Goal: Task Accomplishment & Management: Manage account settings

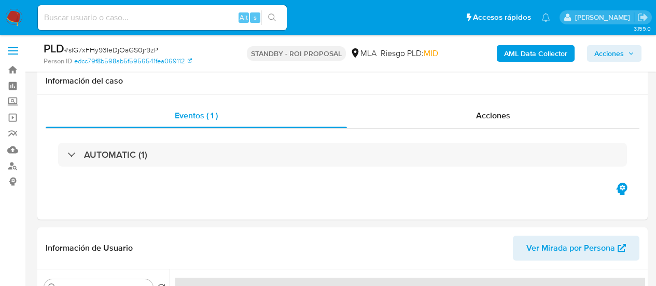
select select "10"
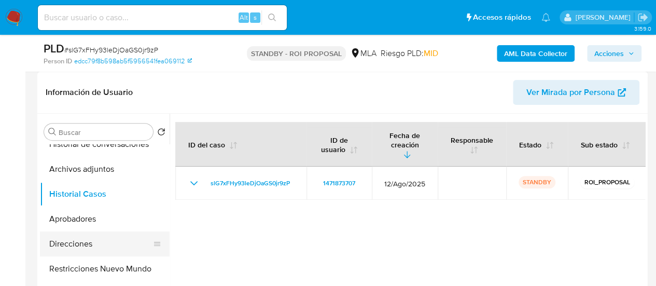
scroll to position [104, 0]
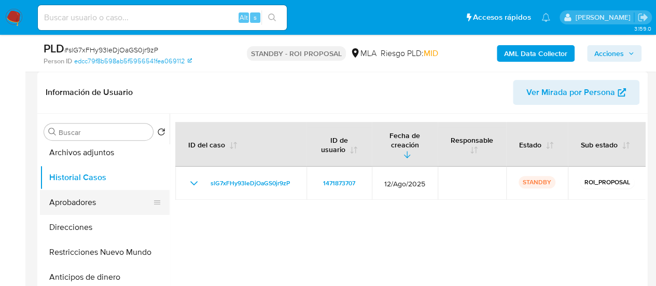
click at [76, 207] on button "Aprobadores" at bounding box center [100, 202] width 121 height 25
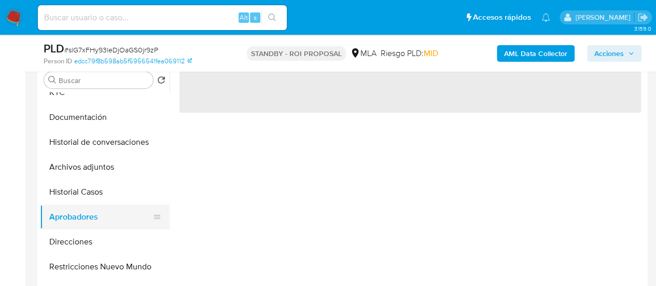
scroll to position [0, 0]
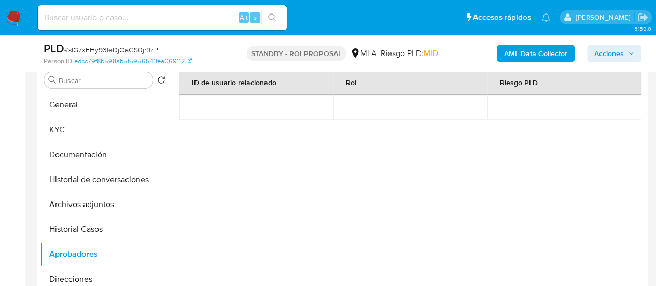
click at [119, 12] on input at bounding box center [162, 17] width 249 height 13
paste input "dIV66bz4tuX6xdyvOy9TSZLc"
type input "dIV66bz4tuX6xdyvOy9TSZLc"
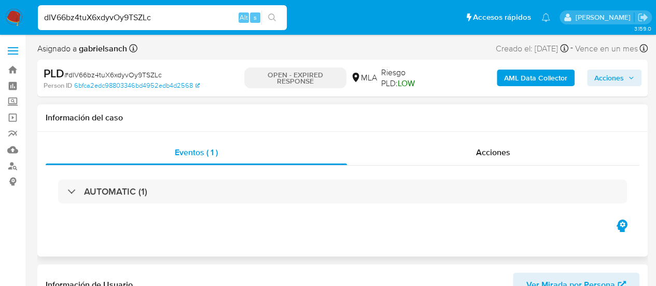
select select "10"
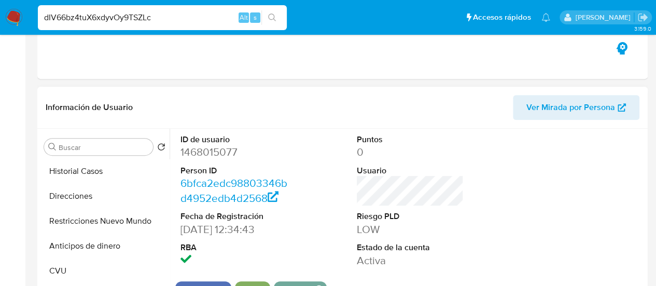
scroll to position [311, 0]
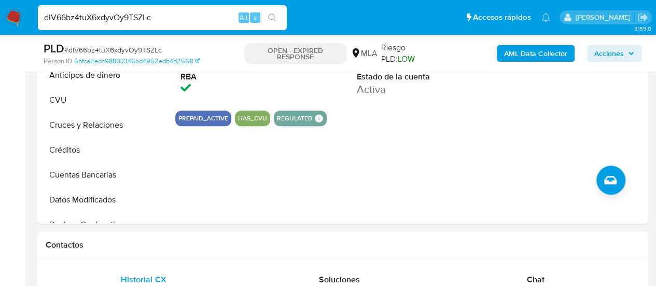
click at [101, 20] on input "dIV66bz4tuX6xdyvOy9TSZLc" at bounding box center [162, 17] width 249 height 13
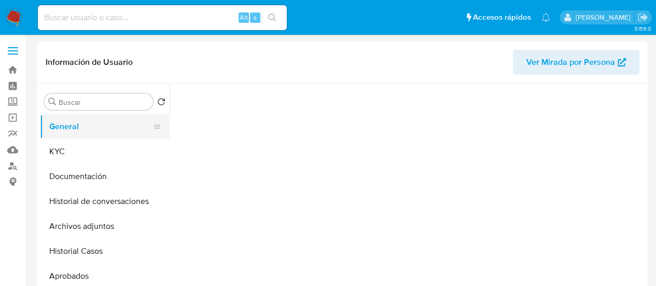
select select "10"
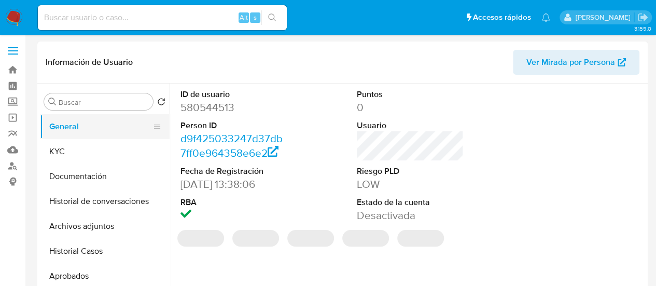
click at [97, 138] on button "General" at bounding box center [100, 126] width 121 height 25
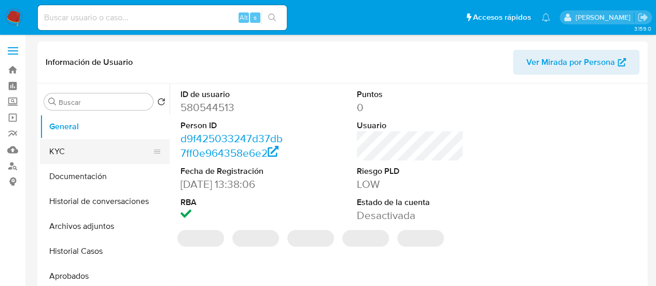
click at [96, 150] on button "KYC" at bounding box center [100, 151] width 121 height 25
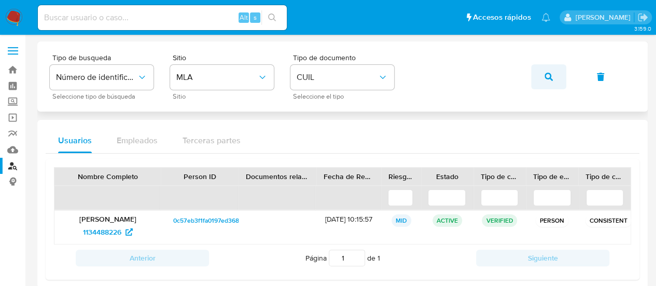
click at [544, 71] on button "button" at bounding box center [548, 76] width 35 height 25
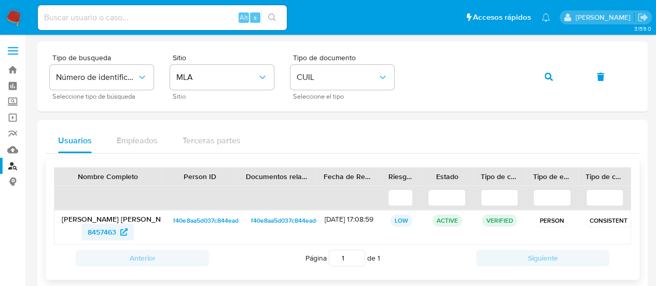
click at [103, 227] on span "8457463" at bounding box center [102, 231] width 29 height 17
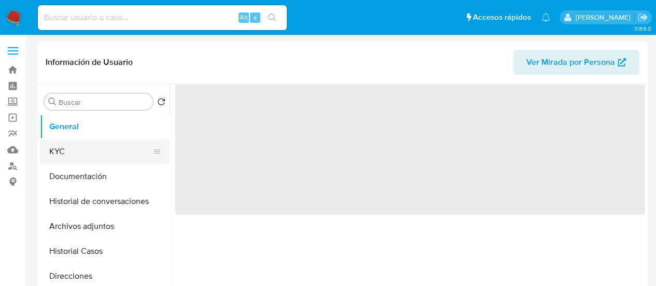
click at [63, 151] on button "KYC" at bounding box center [100, 151] width 121 height 25
select select "10"
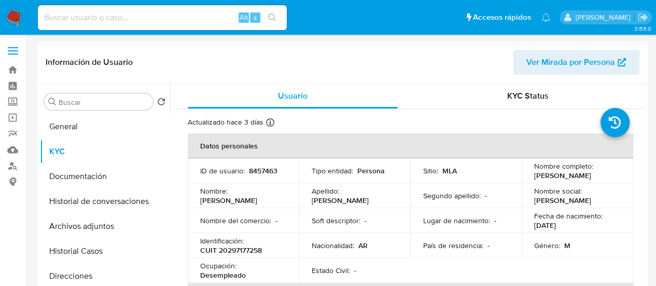
drag, startPoint x: 531, startPoint y: 176, endPoint x: 603, endPoint y: 172, distance: 71.7
click at [603, 172] on div "Nombre completo : Daniel Ricardo Acosta" at bounding box center [577, 170] width 87 height 19
copy p "Daniel Ricardo Acosta"
click at [234, 248] on p "CUIT 20297177258" at bounding box center [231, 249] width 62 height 9
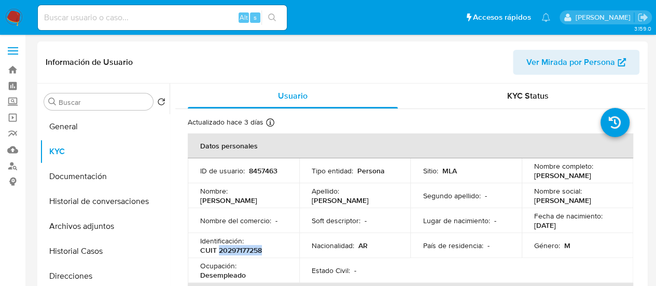
copy p "20297177258"
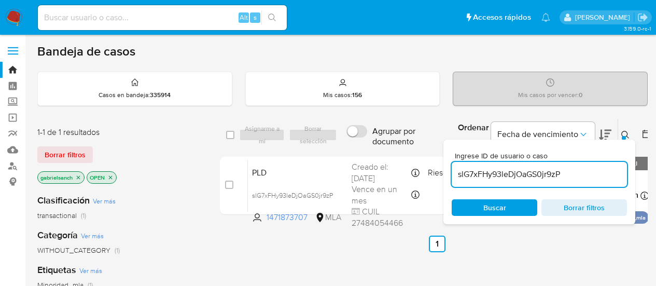
click at [525, 167] on input "slG7xFHy93leDjOaGS0jr9zP" at bounding box center [539, 173] width 175 height 13
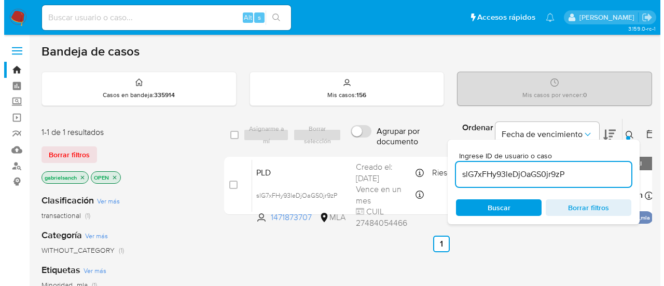
scroll to position [52, 0]
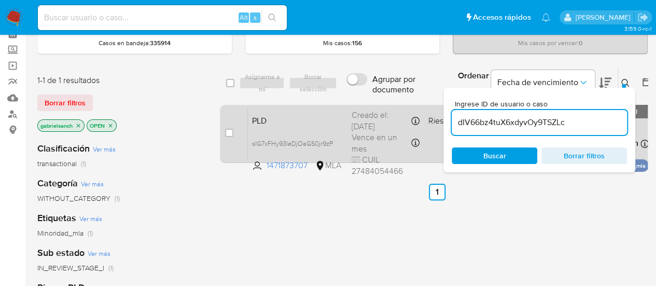
type input "dIV66bz4tuX6xdyvOy9TSZLc"
click at [231, 131] on input "checkbox" at bounding box center [229, 133] width 8 height 8
checkbox input "true"
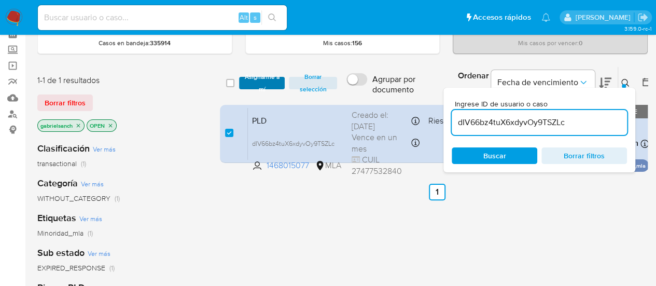
click at [261, 79] on span "Asignarme a mí" at bounding box center [262, 83] width 36 height 10
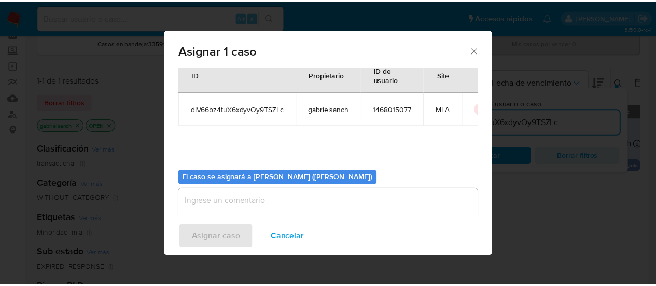
scroll to position [53, 0]
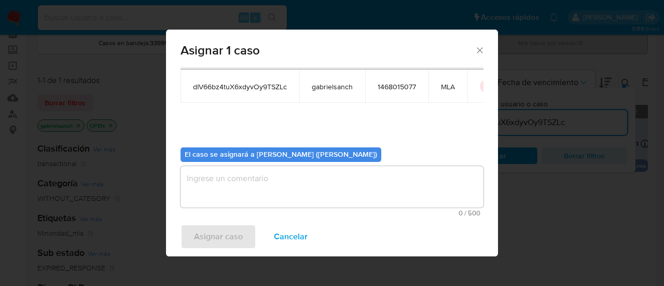
click at [299, 200] on textarea "assign-modal" at bounding box center [331, 186] width 303 height 41
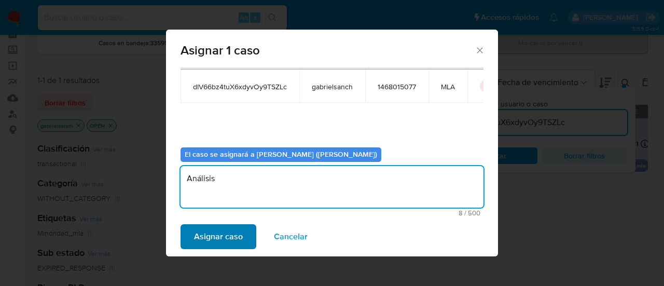
type textarea "Análisis"
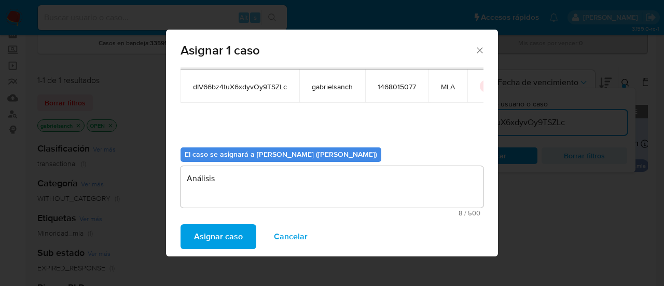
click at [239, 230] on span "Asignar caso" at bounding box center [218, 236] width 49 height 23
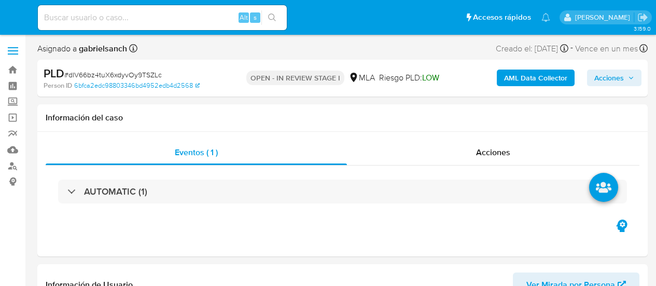
select select "10"
click at [514, 75] on b "AML Data Collector" at bounding box center [535, 77] width 63 height 17
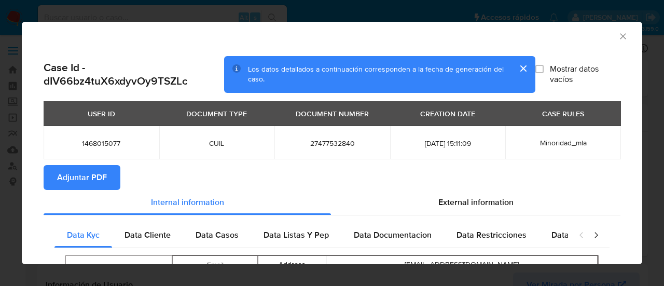
click at [53, 181] on button "Adjuntar PDF" at bounding box center [82, 177] width 77 height 25
click at [620, 36] on icon "Cerrar ventana" at bounding box center [623, 36] width 6 height 6
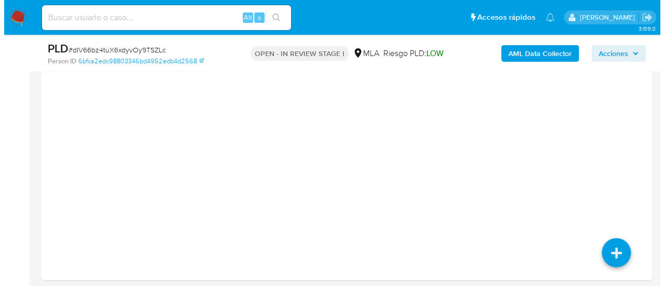
scroll to position [1552, 0]
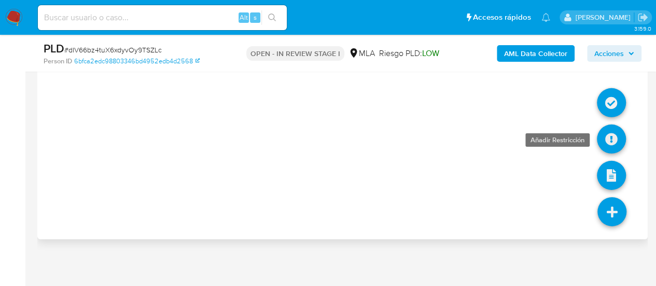
click at [603, 126] on icon at bounding box center [611, 138] width 29 height 29
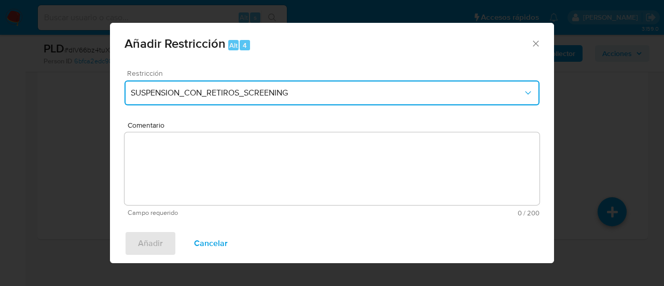
click at [253, 88] on span "SUSPENSION_CON_RETIROS_SCREENING" at bounding box center [327, 93] width 392 height 10
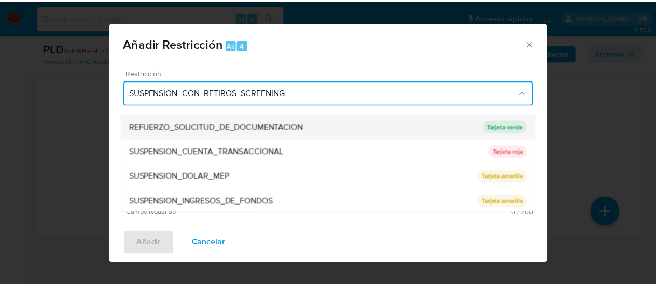
scroll to position [220, 0]
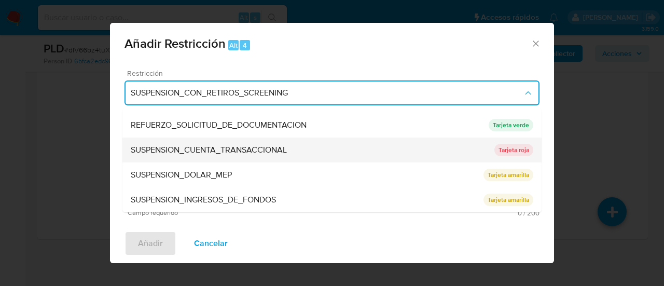
click at [246, 150] on span "SUSPENSION_CUENTA_TRANSACCIONAL" at bounding box center [209, 150] width 156 height 10
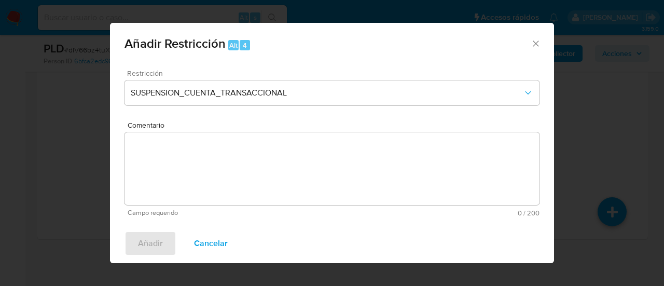
click at [253, 170] on textarea "Comentario" at bounding box center [331, 168] width 415 height 73
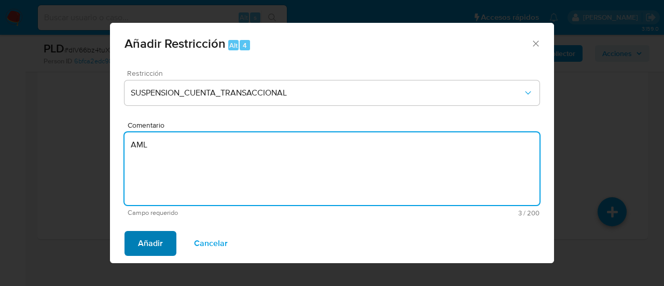
type textarea "AML"
click at [160, 248] on span "Añadir" at bounding box center [150, 243] width 25 height 23
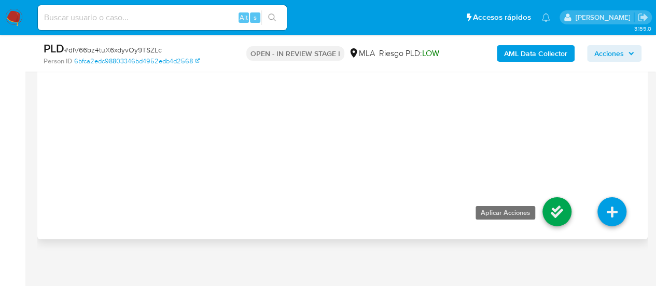
click at [555, 214] on icon at bounding box center [556, 211] width 29 height 29
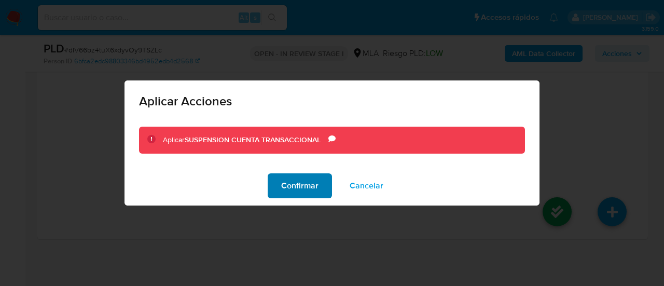
click at [303, 188] on span "Confirmar" at bounding box center [299, 185] width 37 height 23
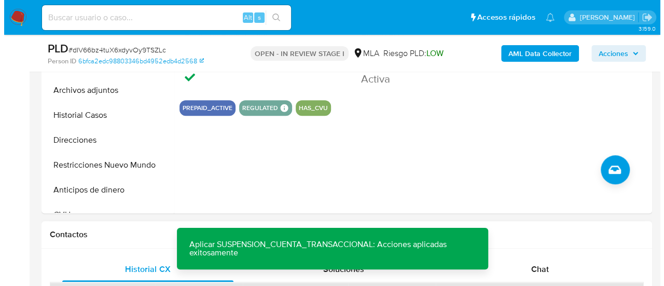
scroll to position [259, 0]
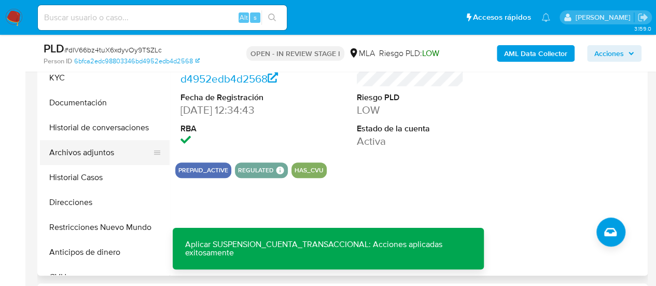
click at [97, 155] on button "Archivos adjuntos" at bounding box center [100, 152] width 121 height 25
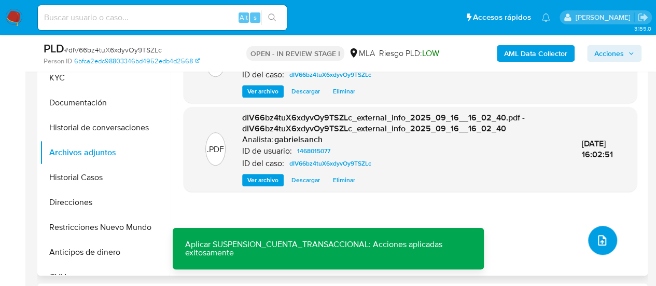
click at [602, 234] on span "upload-file" at bounding box center [602, 240] width 12 height 12
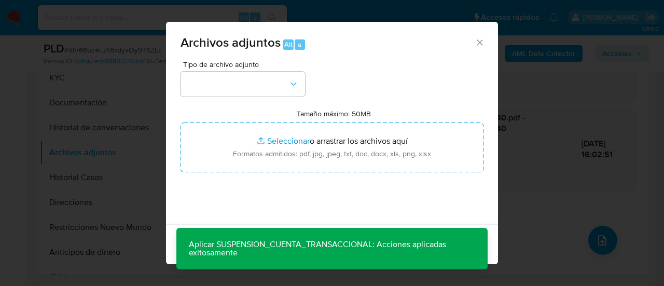
click at [214, 65] on span "Tipo de archivo adjunto" at bounding box center [245, 64] width 124 height 7
click at [220, 75] on button "button" at bounding box center [242, 84] width 124 height 25
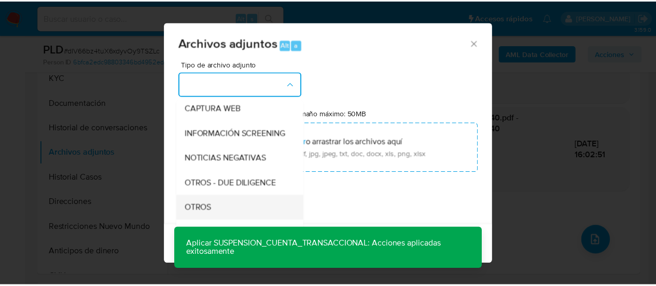
scroll to position [156, 0]
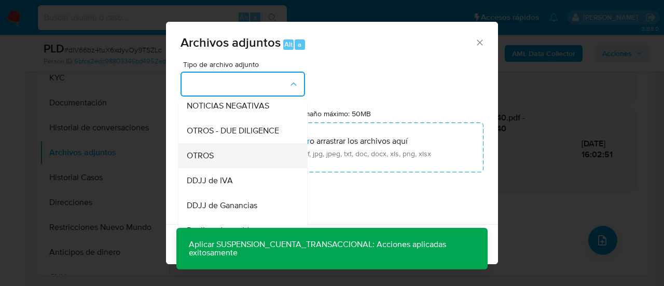
click at [226, 159] on div "OTROS" at bounding box center [240, 155] width 106 height 25
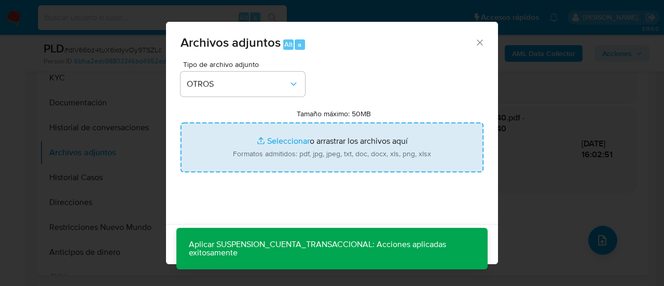
click at [260, 139] on input "Tamaño máximo: 50MB Seleccionar archivos" at bounding box center [331, 147] width 303 height 50
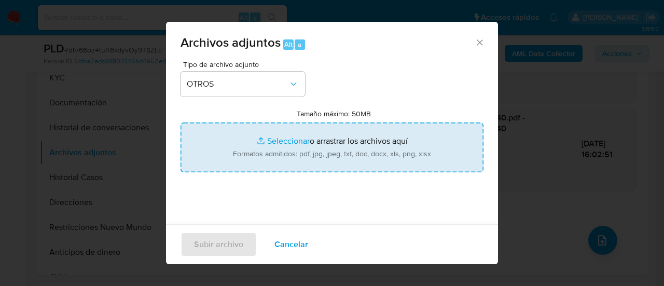
type input "C:\fakepath\Caselog dIV66bz4tuX6xdyvOy9TSZLc_2025_08_19_20_12_14.docx"
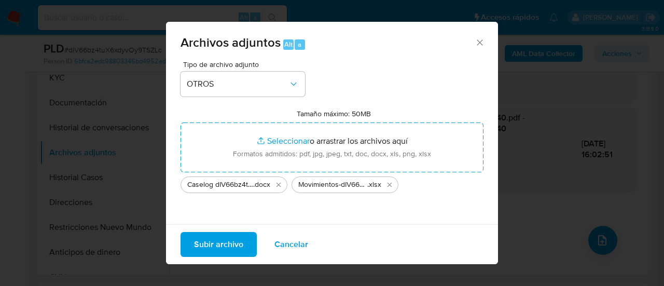
drag, startPoint x: 260, startPoint y: 139, endPoint x: 220, endPoint y: 241, distance: 108.7
click at [220, 241] on span "Subir archivo" at bounding box center [218, 244] width 49 height 23
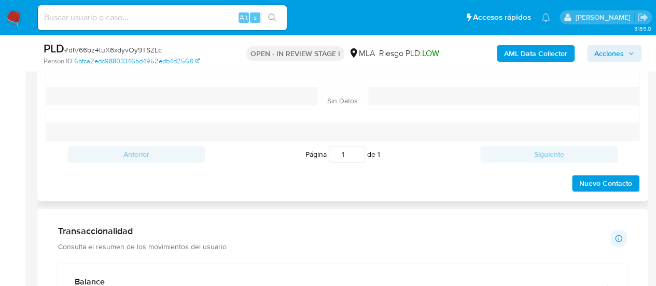
scroll to position [518, 0]
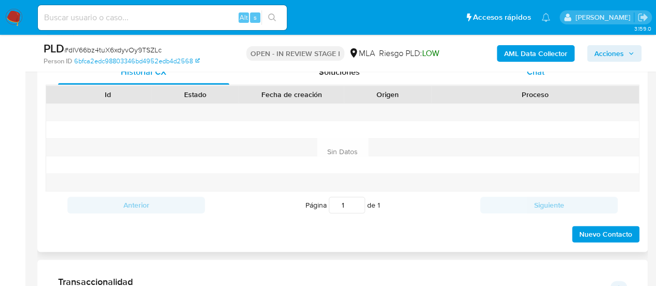
click at [490, 78] on div "Chat" at bounding box center [535, 72] width 171 height 25
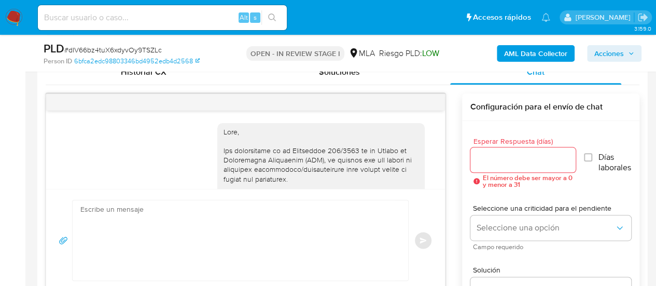
scroll to position [624, 0]
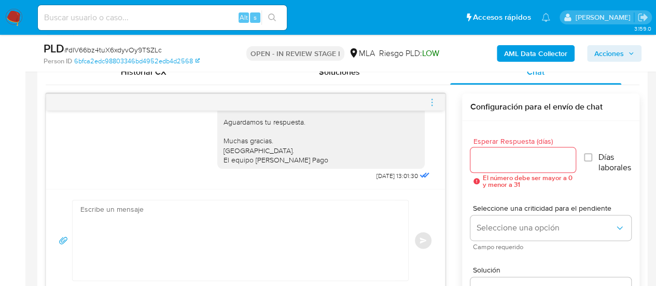
click at [426, 103] on div at bounding box center [245, 102] width 399 height 17
click at [427, 104] on icon "menu-action" at bounding box center [431, 101] width 9 height 9
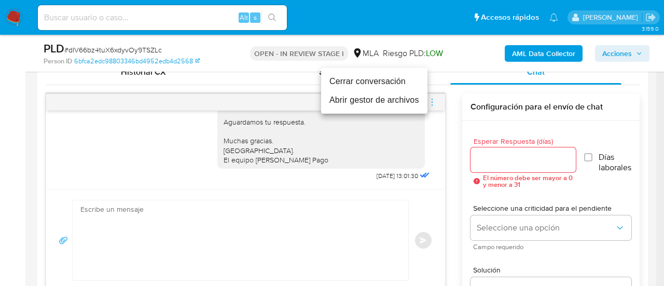
click at [388, 81] on li "Cerrar conversación" at bounding box center [374, 81] width 106 height 19
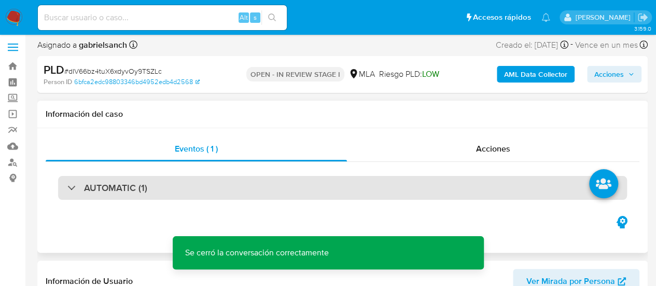
scroll to position [259, 0]
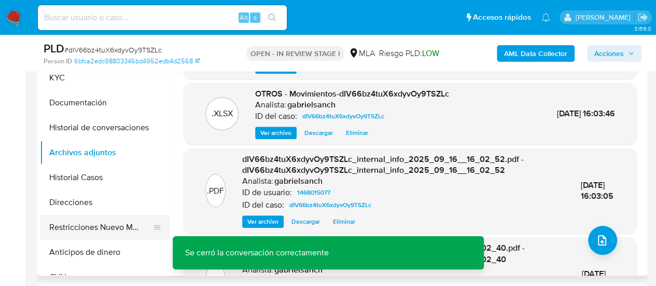
click at [115, 217] on button "Restricciones Nuevo Mundo" at bounding box center [100, 227] width 121 height 25
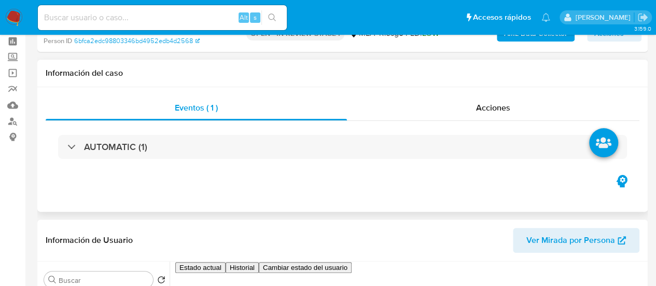
scroll to position [0, 0]
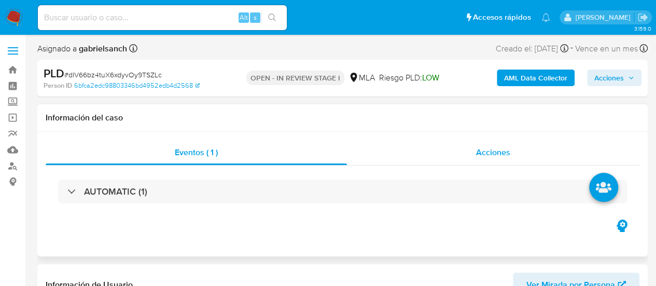
click at [476, 156] on span "Acciones" at bounding box center [493, 152] width 34 height 12
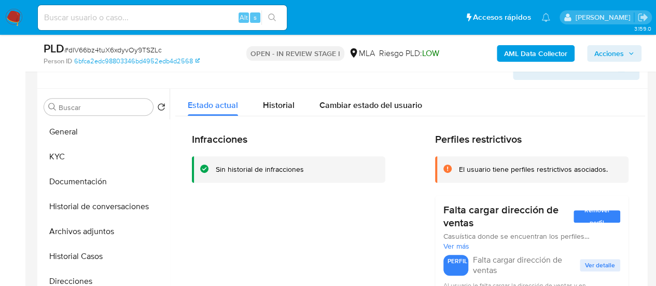
scroll to position [259, 0]
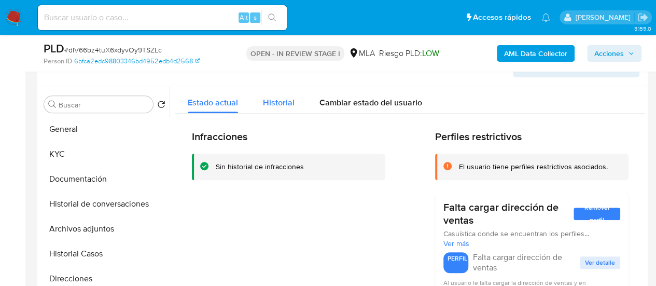
click at [266, 110] on div "Historial" at bounding box center [279, 99] width 32 height 27
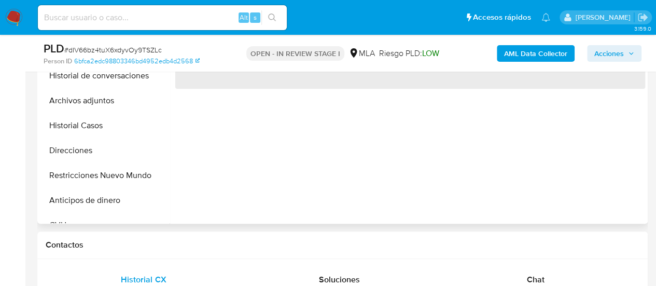
select select "10"
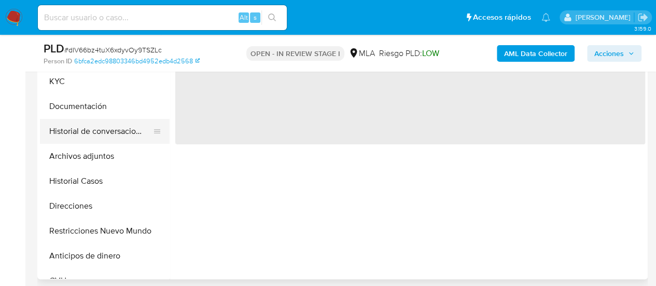
scroll to position [207, 0]
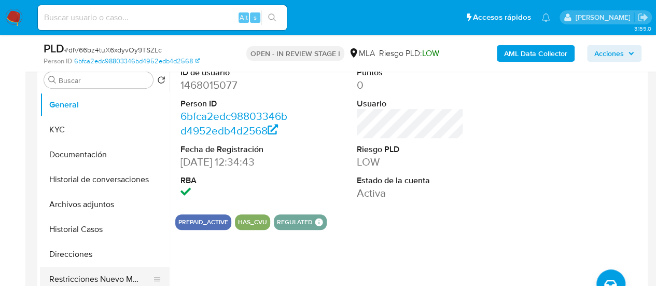
click at [104, 265] on button "Direcciones" at bounding box center [105, 254] width 130 height 25
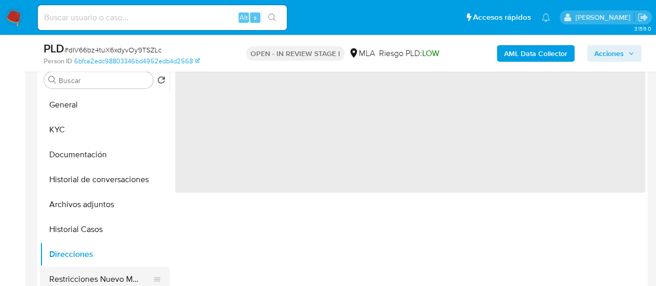
click at [111, 273] on button "Restricciones Nuevo Mundo" at bounding box center [100, 278] width 121 height 25
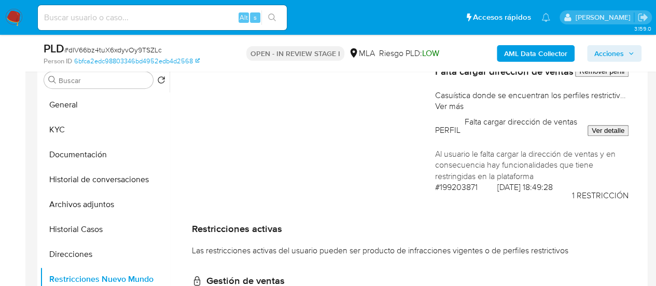
scroll to position [0, 0]
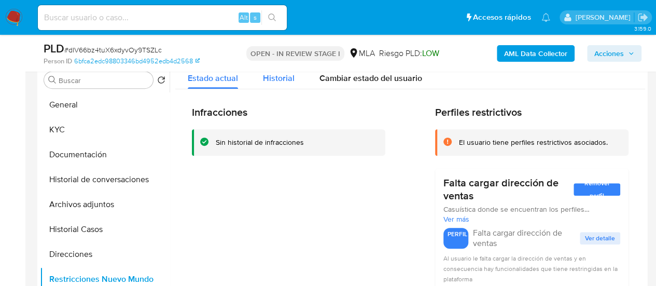
click at [273, 88] on div "Historial" at bounding box center [279, 75] width 32 height 27
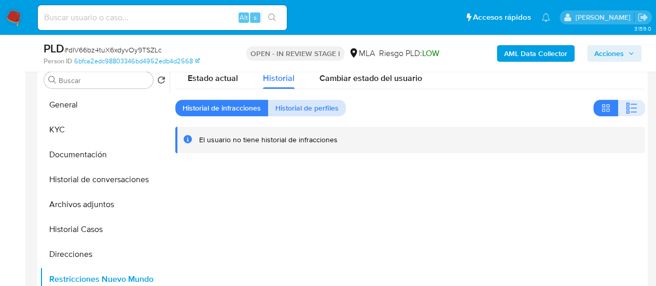
click at [330, 102] on span "Historial de perfiles" at bounding box center [306, 108] width 63 height 15
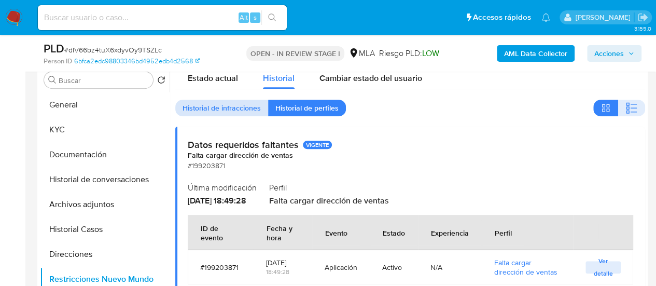
click at [232, 106] on span "Historial de infracciones" at bounding box center [221, 108] width 78 height 15
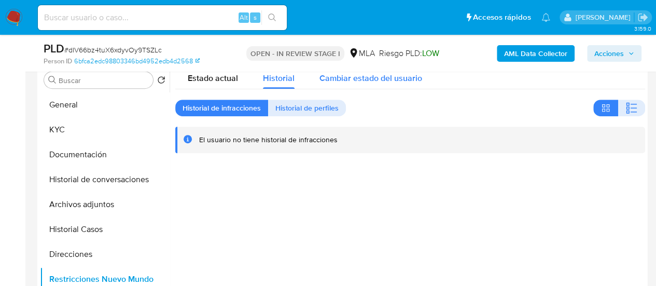
click at [334, 87] on div "Cambiar estado del usuario" at bounding box center [370, 75] width 103 height 27
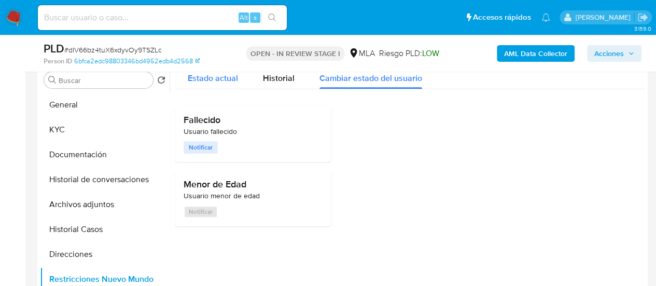
click at [208, 84] on div "Estado actual" at bounding box center [213, 75] width 50 height 27
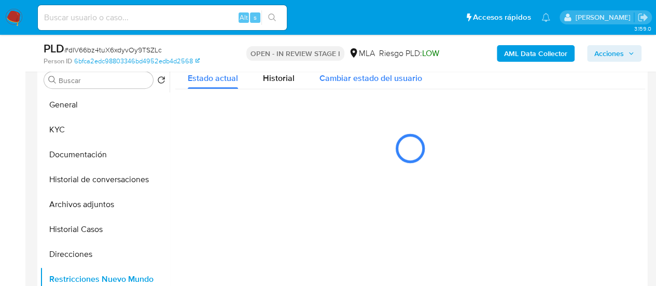
click at [389, 87] on div "Cambiar estado del usuario" at bounding box center [370, 75] width 103 height 27
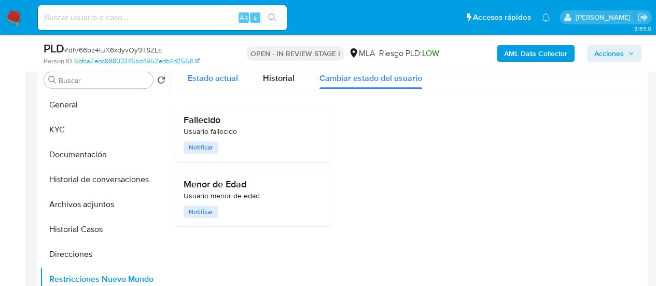
click at [208, 77] on span "Estado actual" at bounding box center [213, 78] width 50 height 12
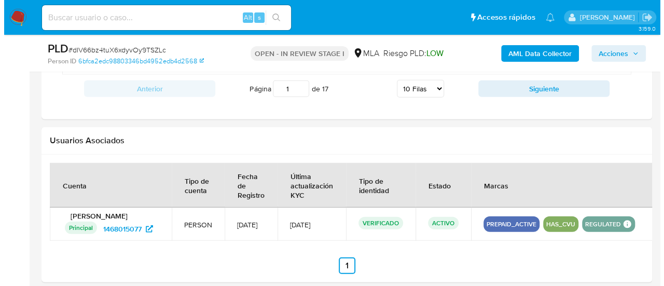
scroll to position [1552, 0]
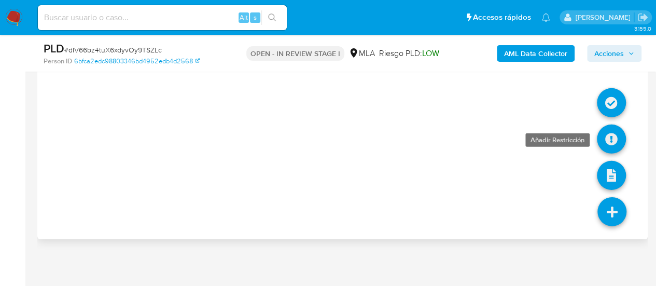
click at [608, 131] on icon at bounding box center [611, 138] width 29 height 29
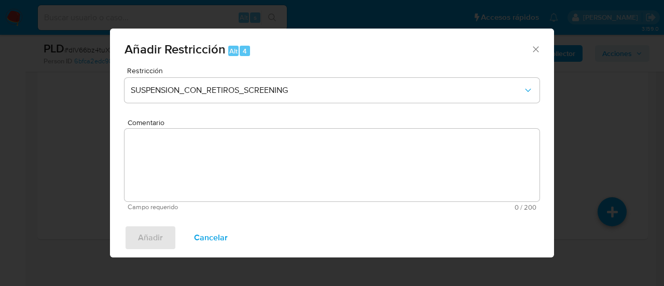
click at [291, 46] on span "Añadir Restricción Alt 4" at bounding box center [327, 49] width 406 height 13
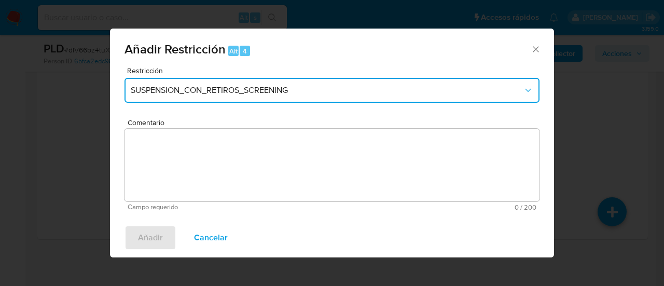
click at [294, 87] on span "SUSPENSION_CON_RETIROS_SCREENING" at bounding box center [327, 90] width 392 height 10
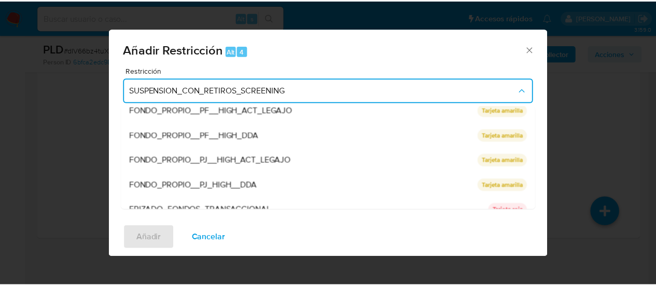
scroll to position [220, 0]
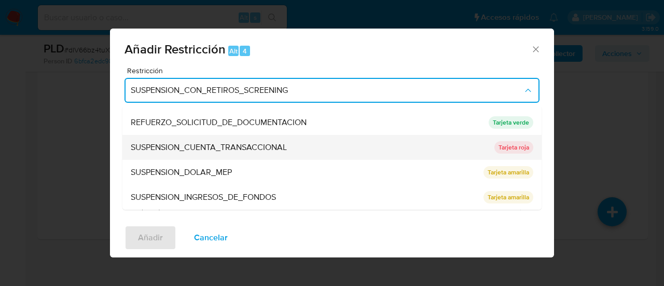
click at [236, 144] on span "SUSPENSION_CUENTA_TRANSACCIONAL" at bounding box center [209, 147] width 156 height 10
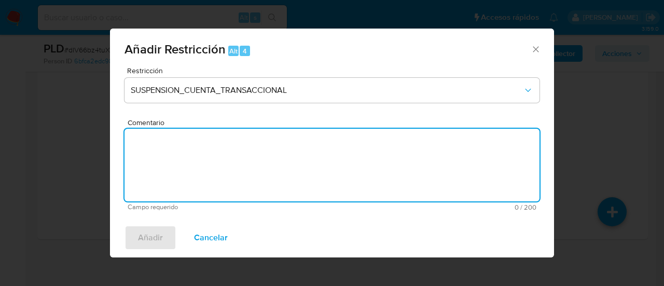
click at [236, 144] on textarea "Comentario" at bounding box center [331, 165] width 415 height 73
type textarea "AML"
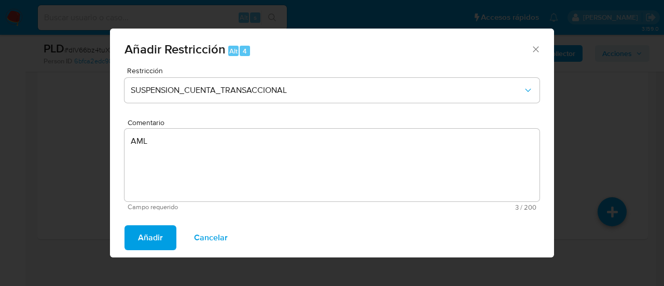
click at [138, 244] on span "Añadir" at bounding box center [150, 237] width 25 height 23
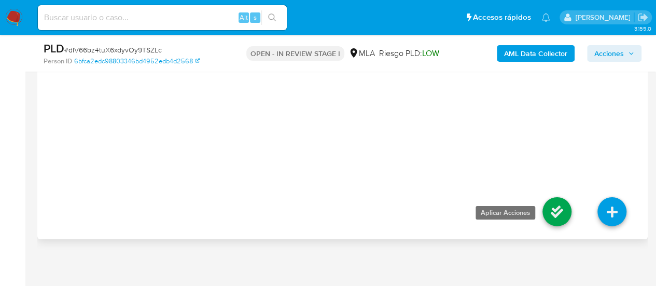
click at [559, 204] on icon at bounding box center [556, 211] width 29 height 29
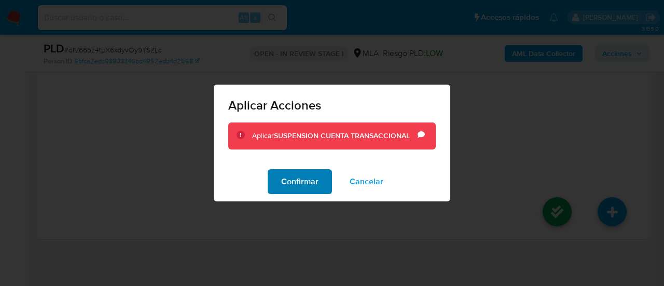
click at [301, 178] on span "Confirmar" at bounding box center [299, 181] width 37 height 23
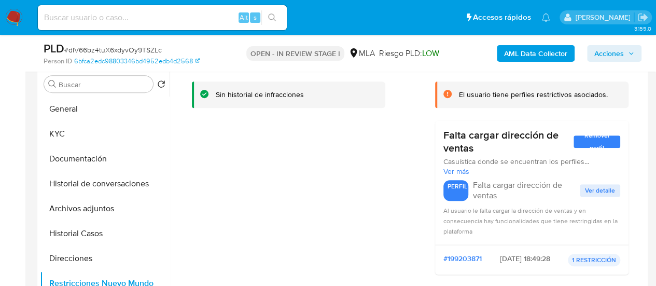
scroll to position [207, 0]
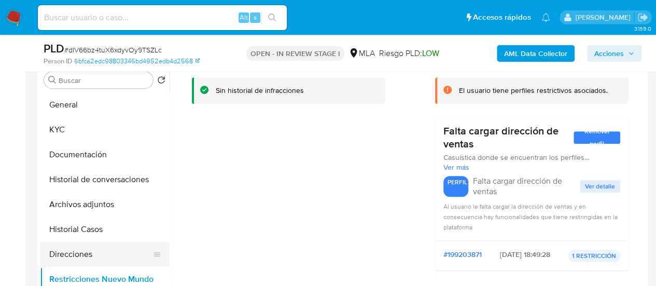
click at [64, 256] on button "Direcciones" at bounding box center [100, 254] width 121 height 25
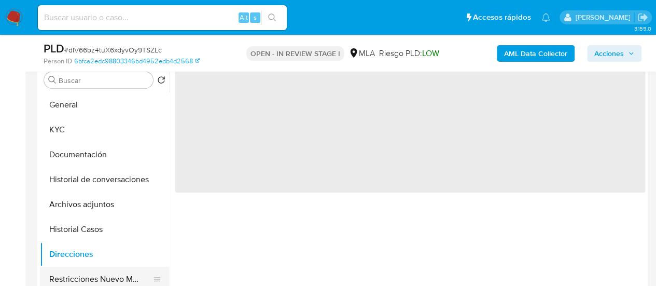
scroll to position [0, 0]
click at [82, 269] on button "Restricciones Nuevo Mundo" at bounding box center [100, 278] width 121 height 25
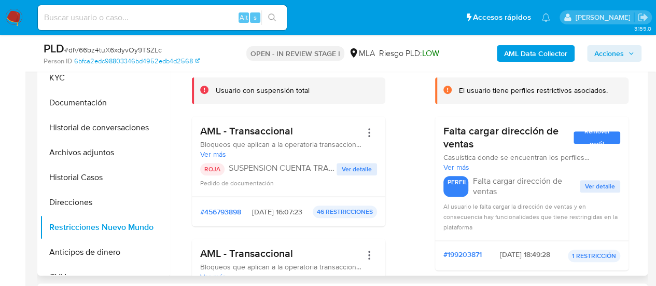
scroll to position [156, 0]
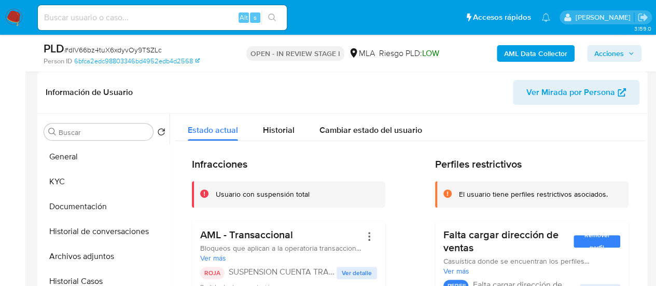
click at [595, 49] on span "Acciones" at bounding box center [609, 53] width 30 height 17
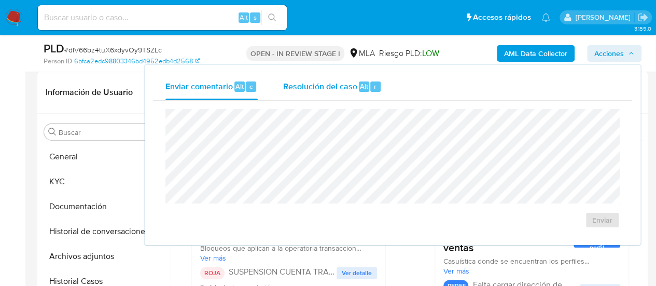
drag, startPoint x: 324, startPoint y: 80, endPoint x: 325, endPoint y: 87, distance: 6.8
click at [324, 80] on span "Resolución del caso" at bounding box center [320, 86] width 74 height 12
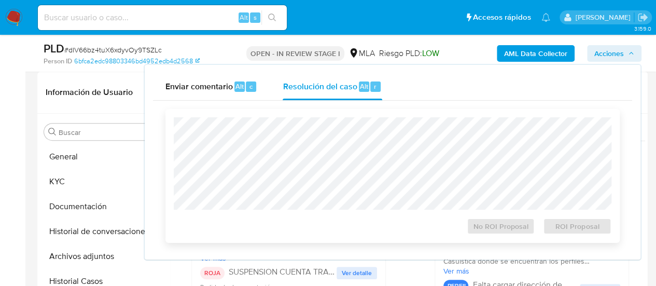
click at [257, 111] on div "No ROI Proposal ROI Proposal" at bounding box center [392, 176] width 454 height 134
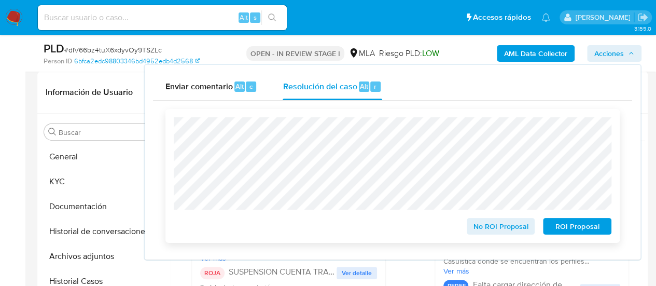
click at [572, 222] on span "ROI Proposal" at bounding box center [577, 226] width 54 height 15
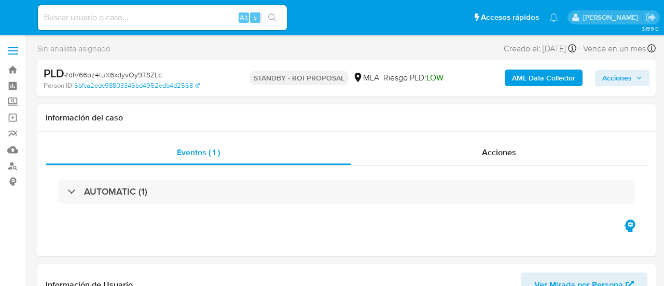
select select "10"
